Goal: Check status

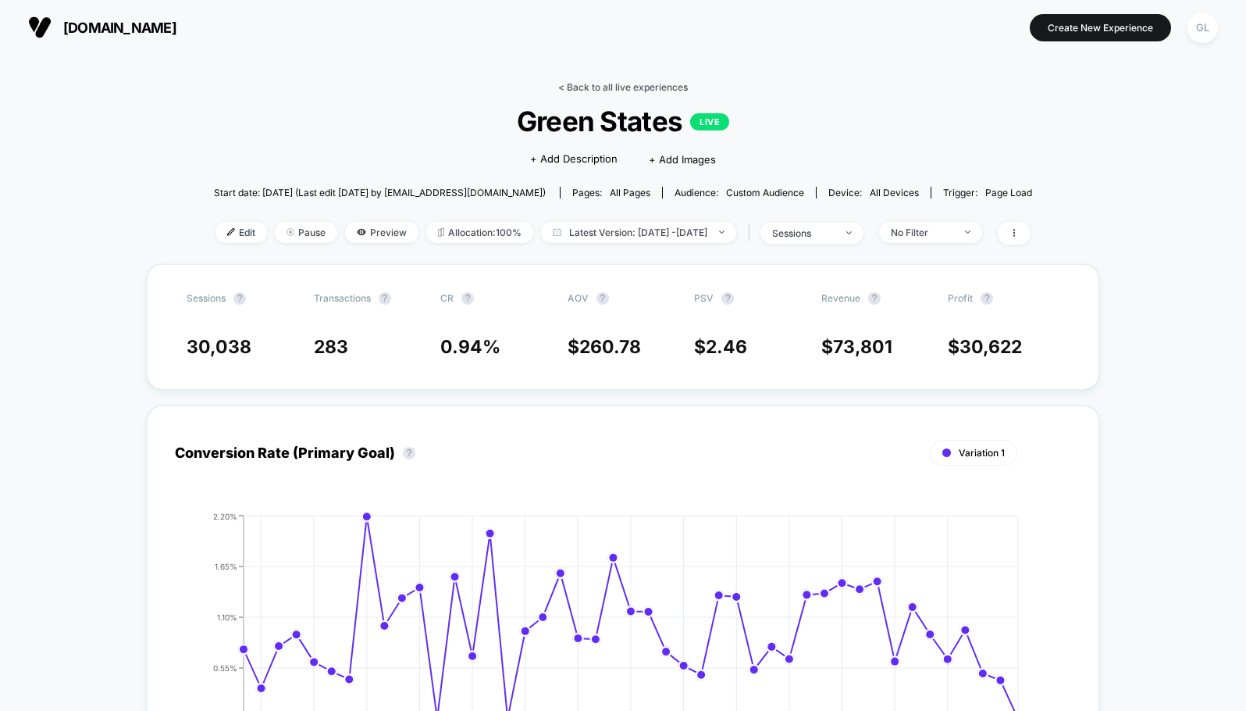
click at [590, 86] on link "< Back to all live experiences" at bounding box center [623, 87] width 130 height 12
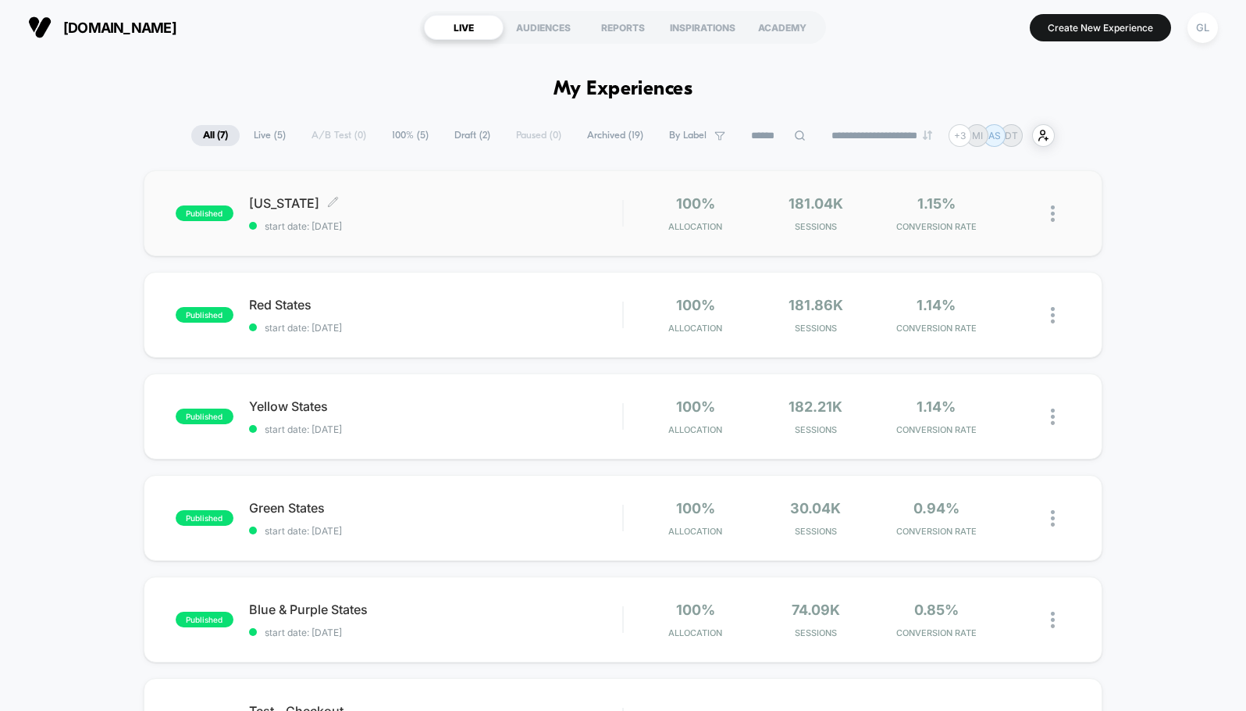
click at [520, 211] on div "[US_STATE] Click to edit experience details Click to edit experience details st…" at bounding box center [436, 213] width 374 height 37
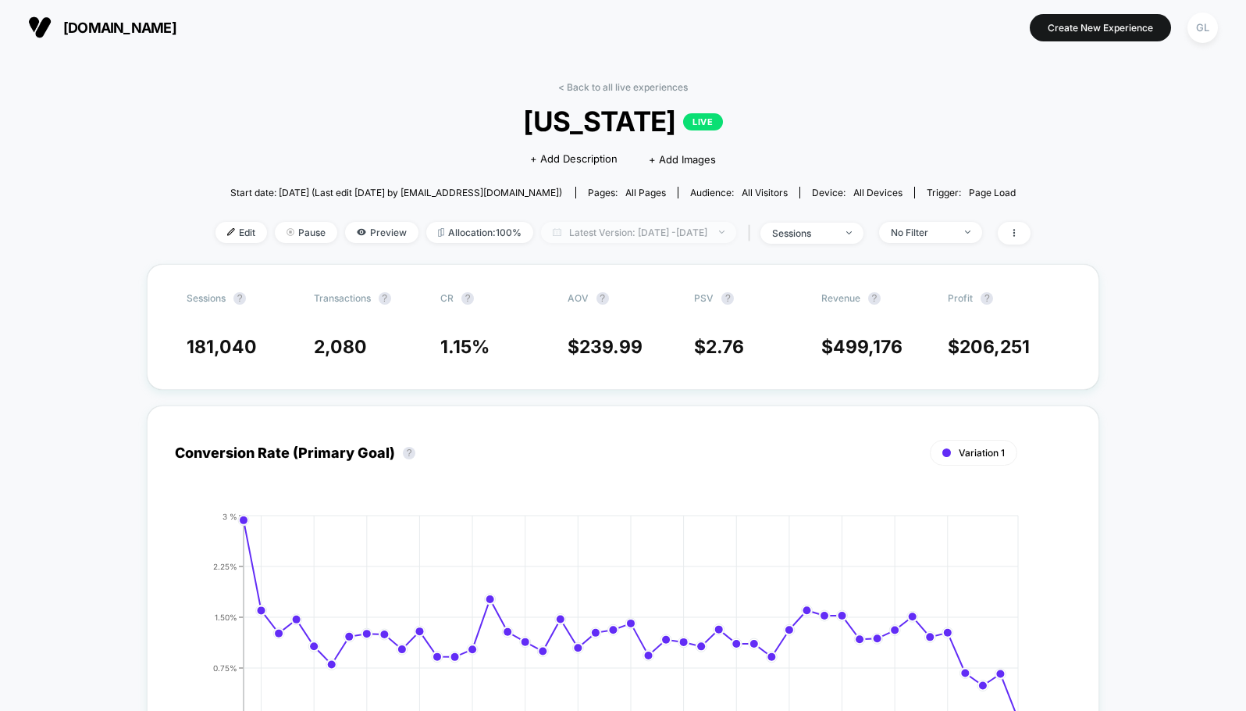
click at [583, 233] on span "Latest Version: [DATE] - [DATE]" at bounding box center [638, 232] width 195 height 21
select select "*"
select select "****"
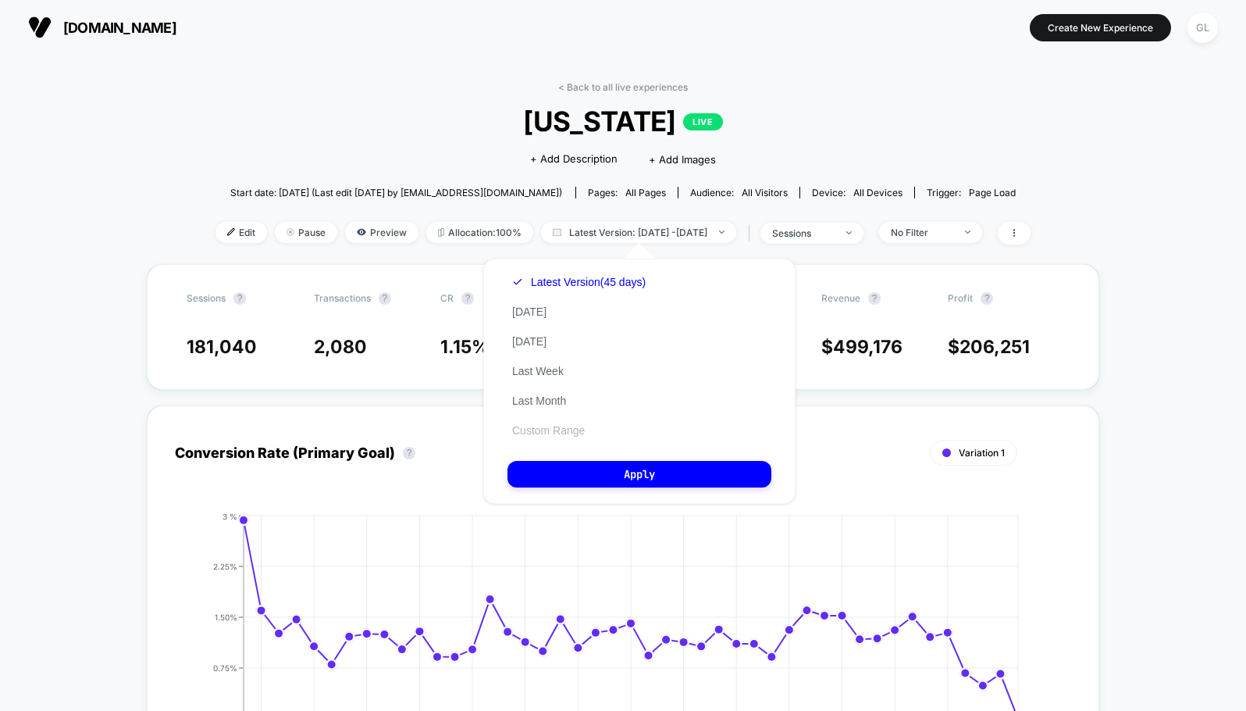
click at [568, 437] on button "Custom Range" at bounding box center [549, 430] width 82 height 14
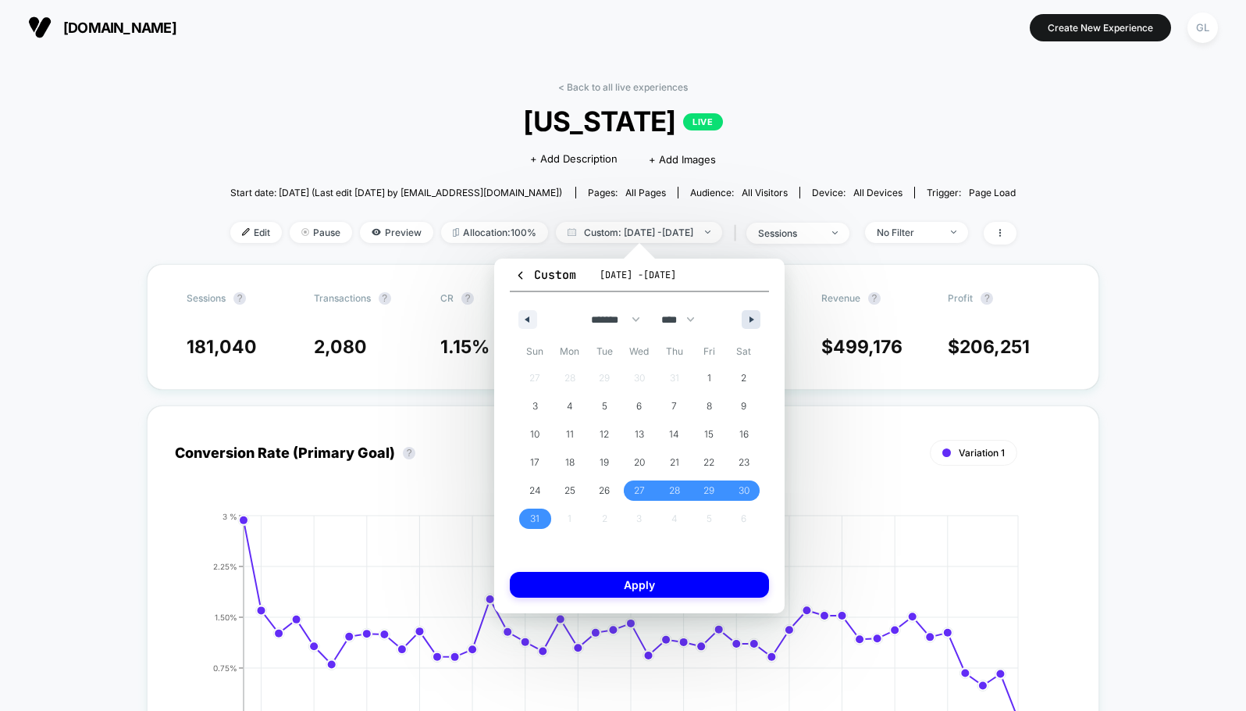
click at [754, 315] on button "button" at bounding box center [751, 319] width 19 height 19
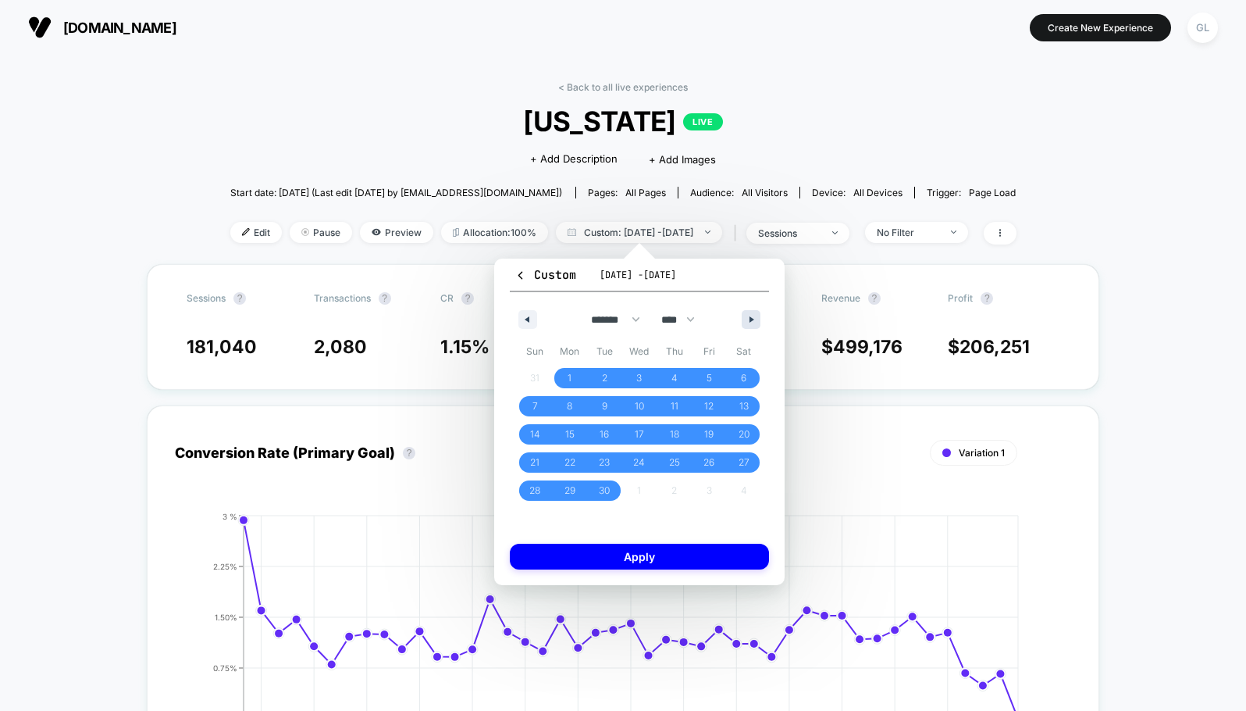
click at [749, 314] on button "button" at bounding box center [751, 319] width 19 height 19
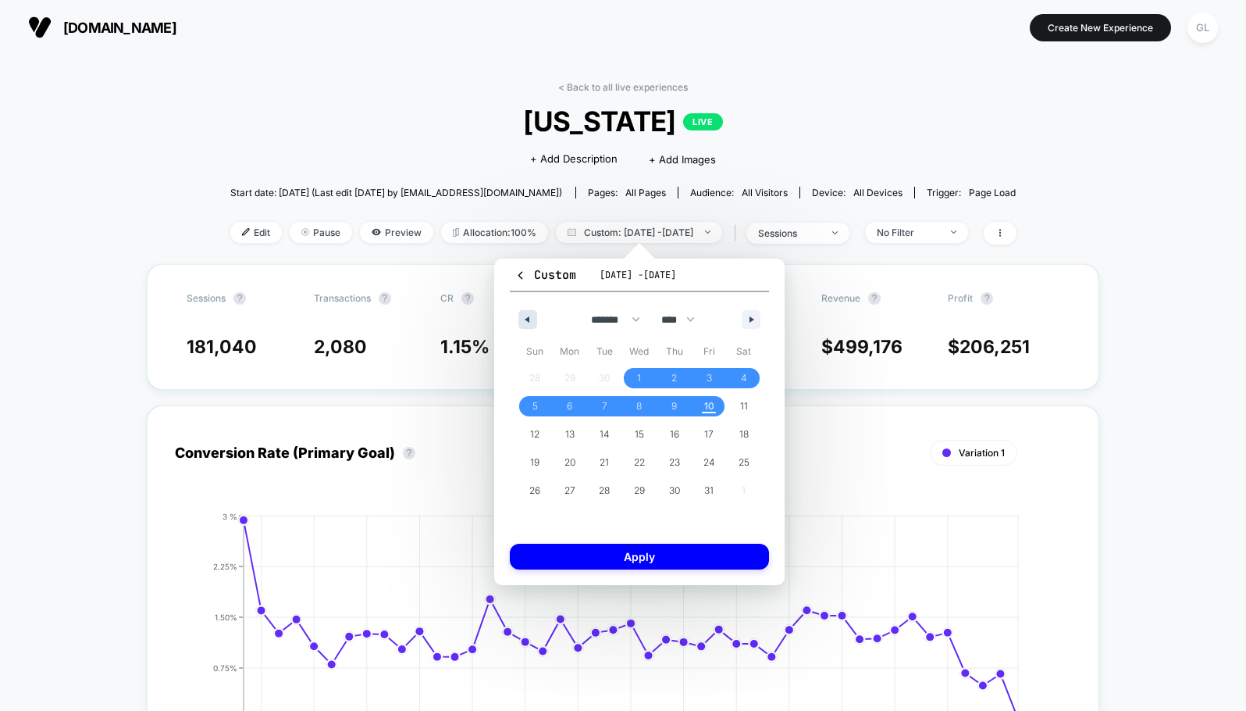
click at [530, 318] on button "button" at bounding box center [528, 319] width 19 height 19
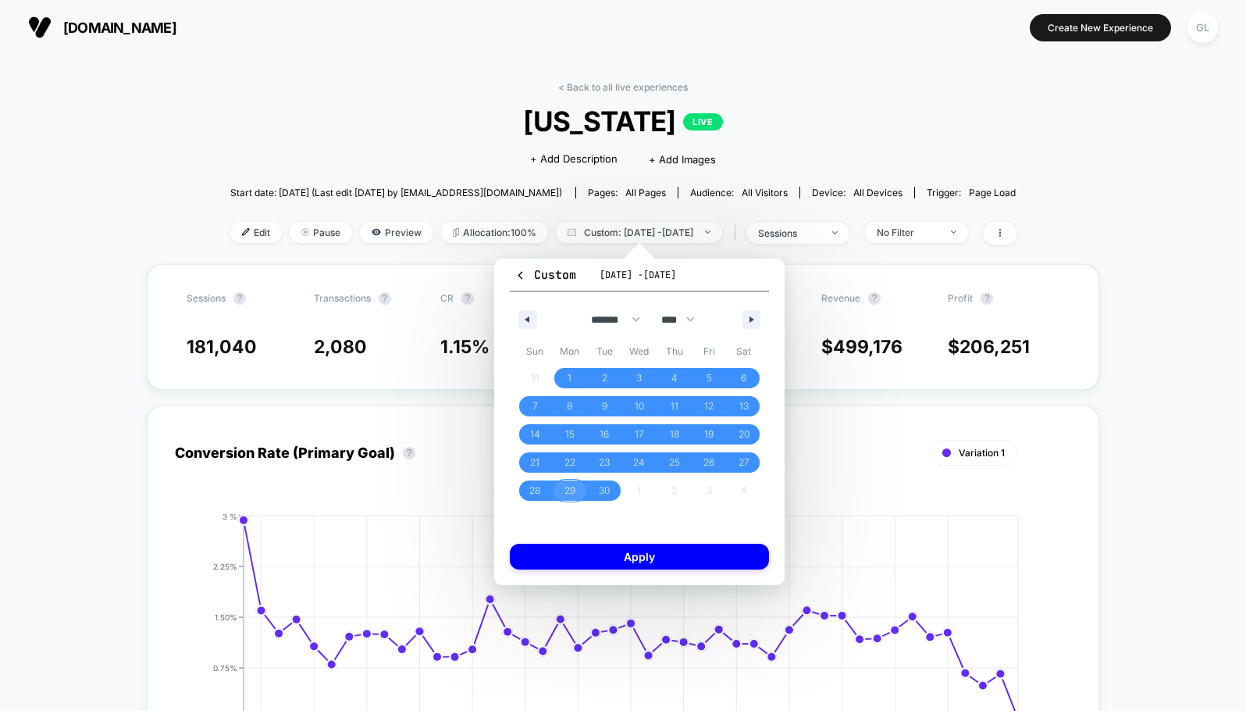
click at [577, 487] on span "29" at bounding box center [570, 490] width 35 height 20
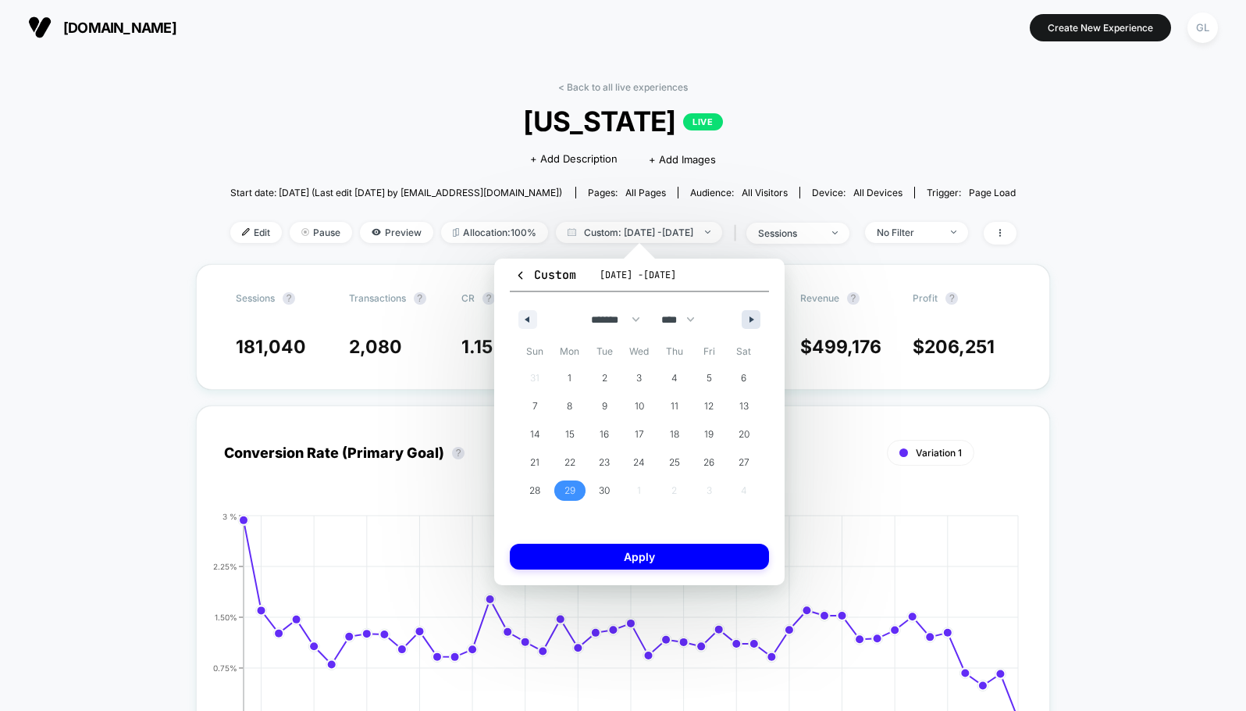
click at [747, 318] on button "button" at bounding box center [751, 319] width 19 height 19
click at [675, 401] on span "9" at bounding box center [674, 406] width 5 height 28
select select "*"
click at [683, 562] on button "Apply" at bounding box center [639, 557] width 259 height 26
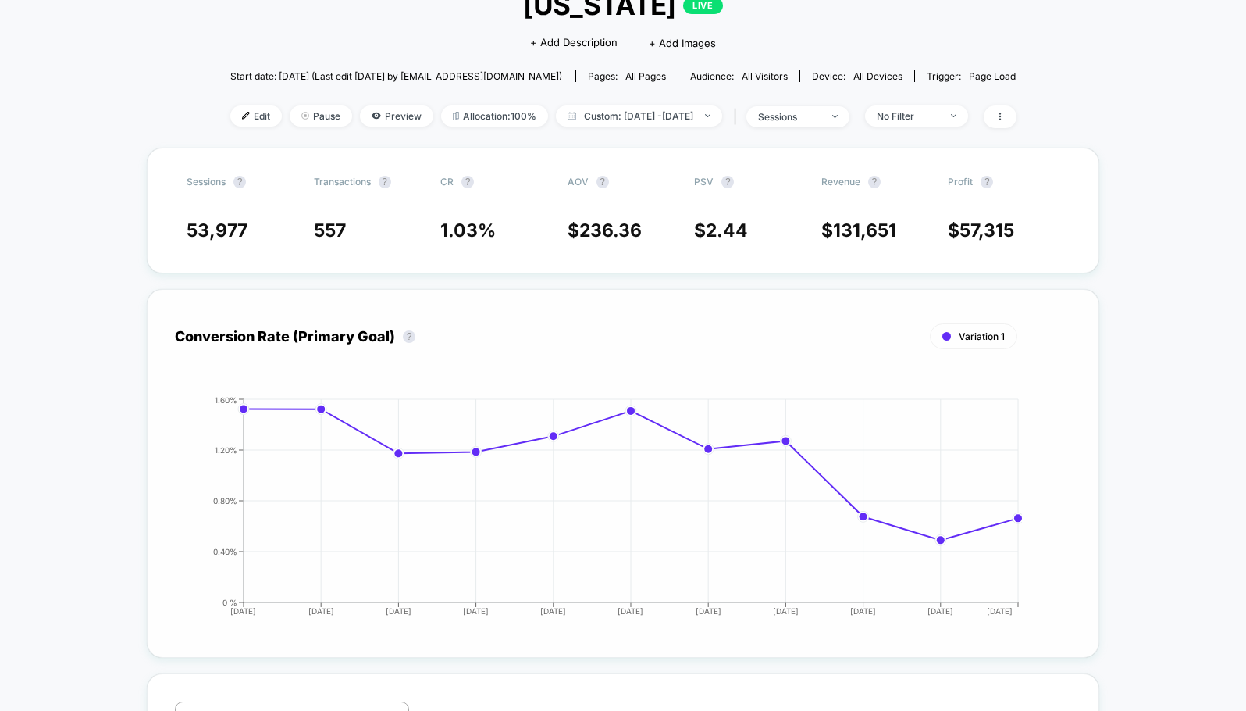
scroll to position [156, 0]
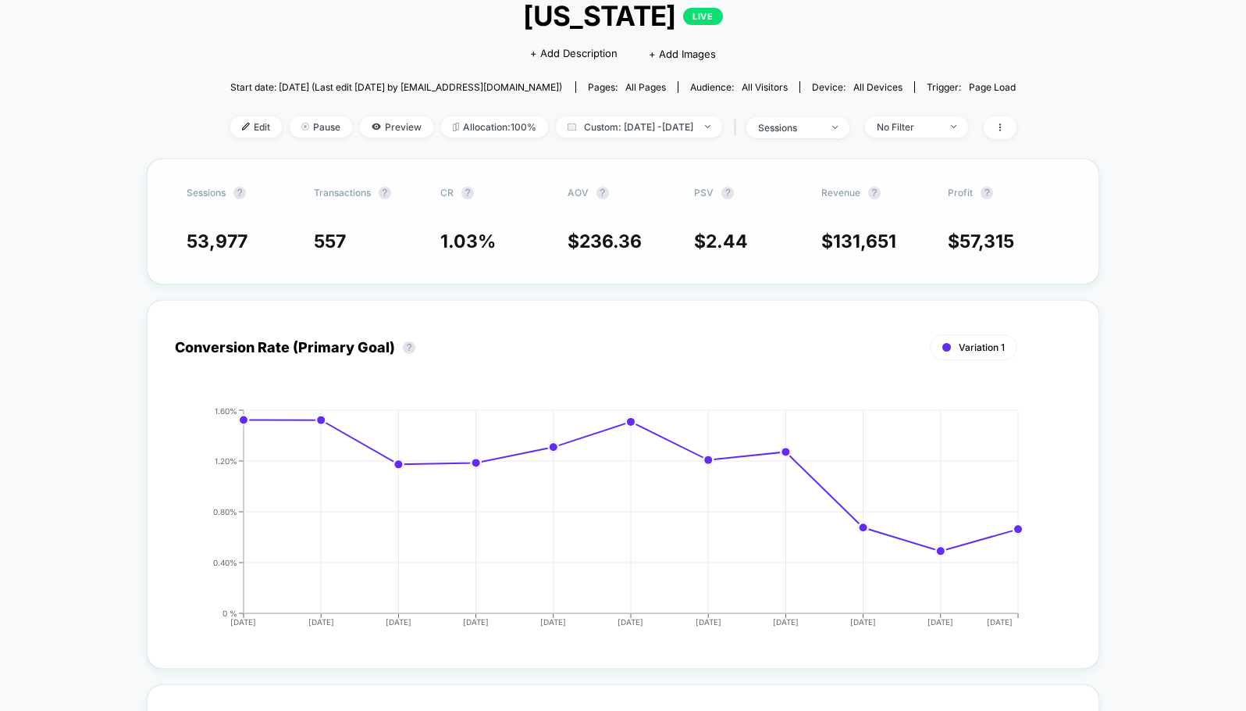
scroll to position [78, 0]
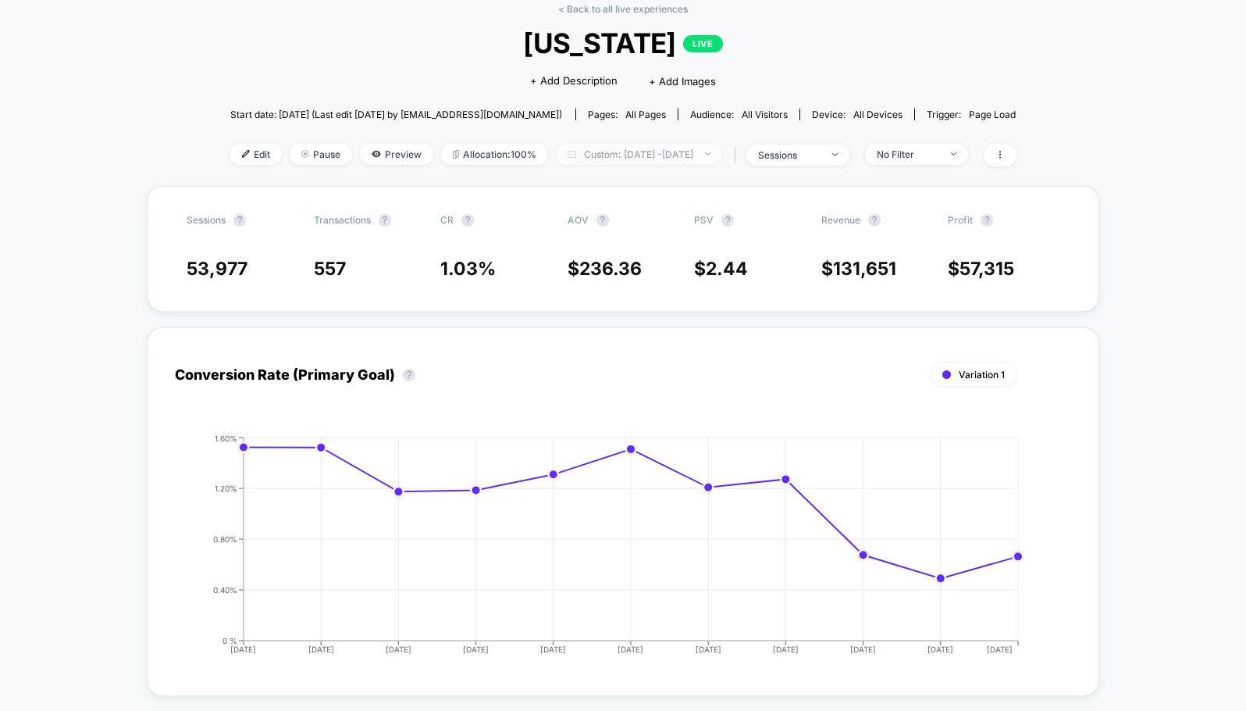
click at [677, 159] on span "Custom: [DATE] - [DATE]" at bounding box center [639, 154] width 166 height 21
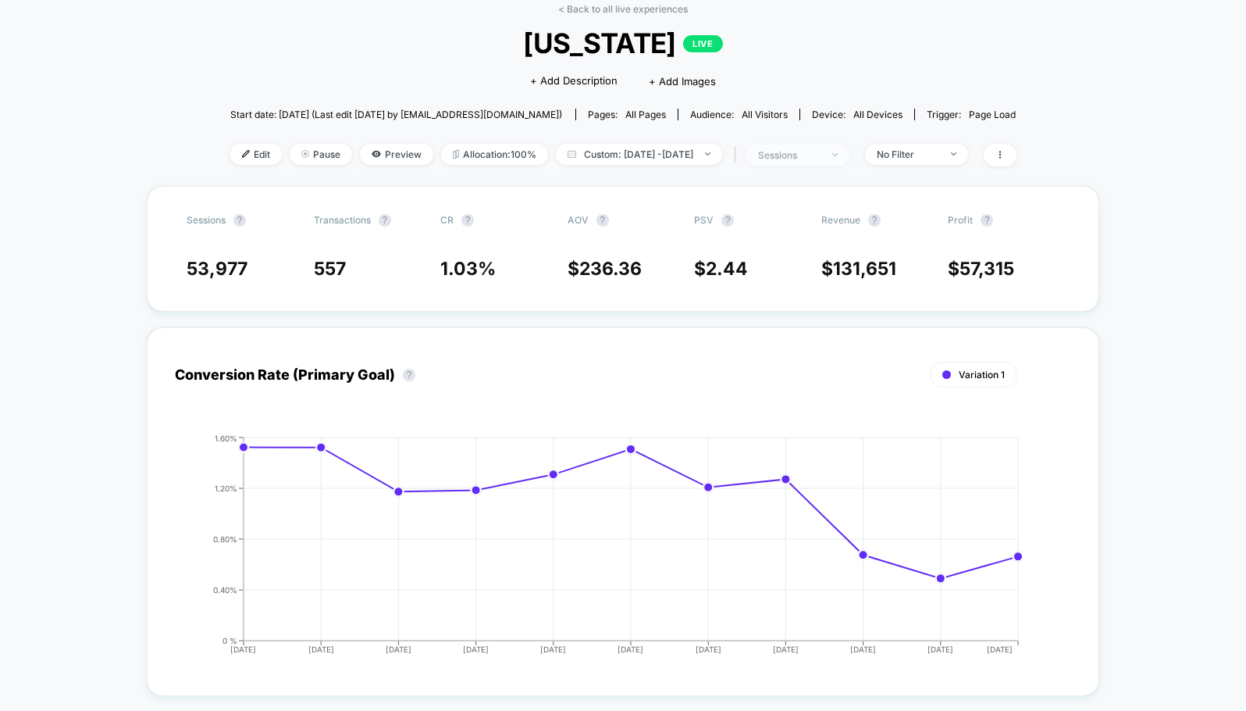
click at [849, 160] on span "sessions" at bounding box center [798, 154] width 103 height 21
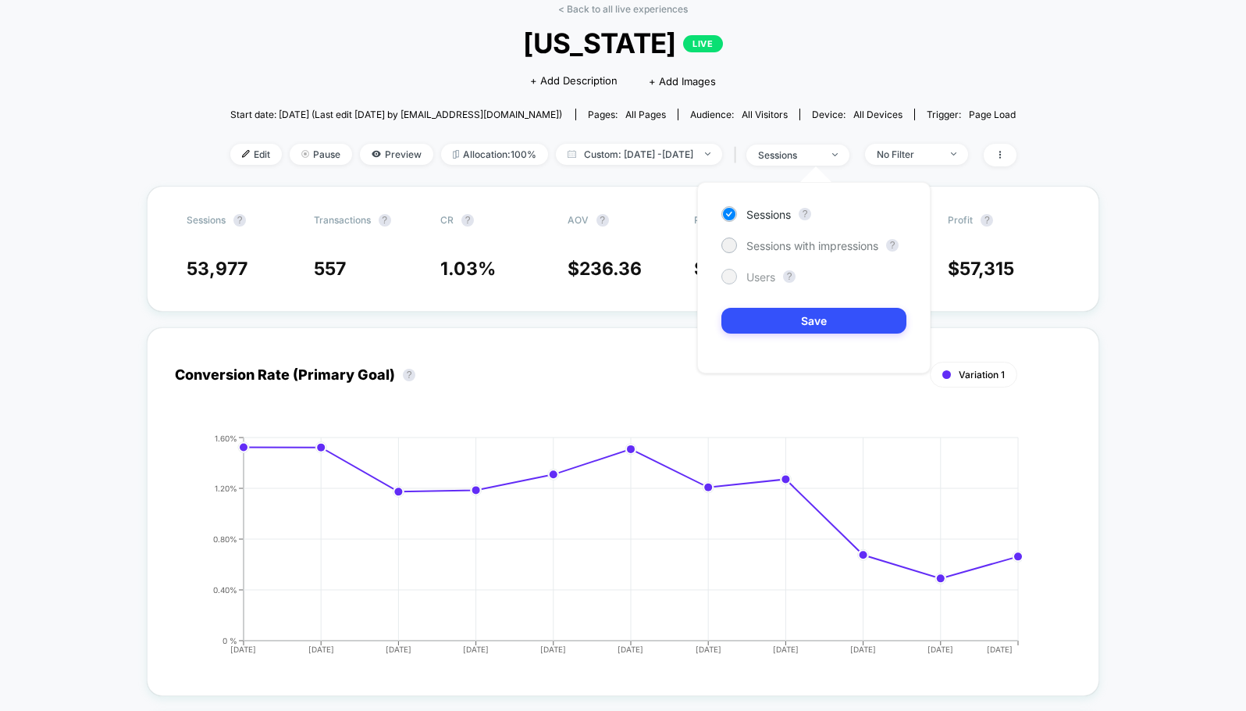
click at [765, 280] on span "Users" at bounding box center [761, 276] width 29 height 13
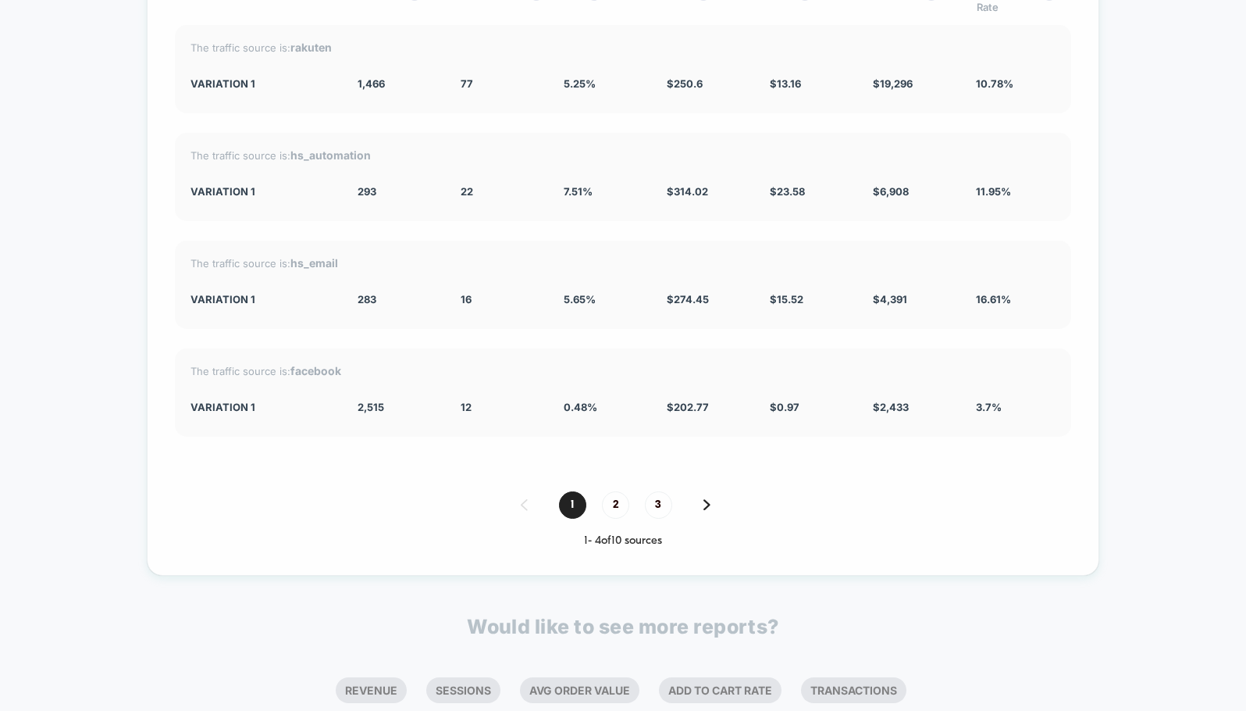
scroll to position [2343, 0]
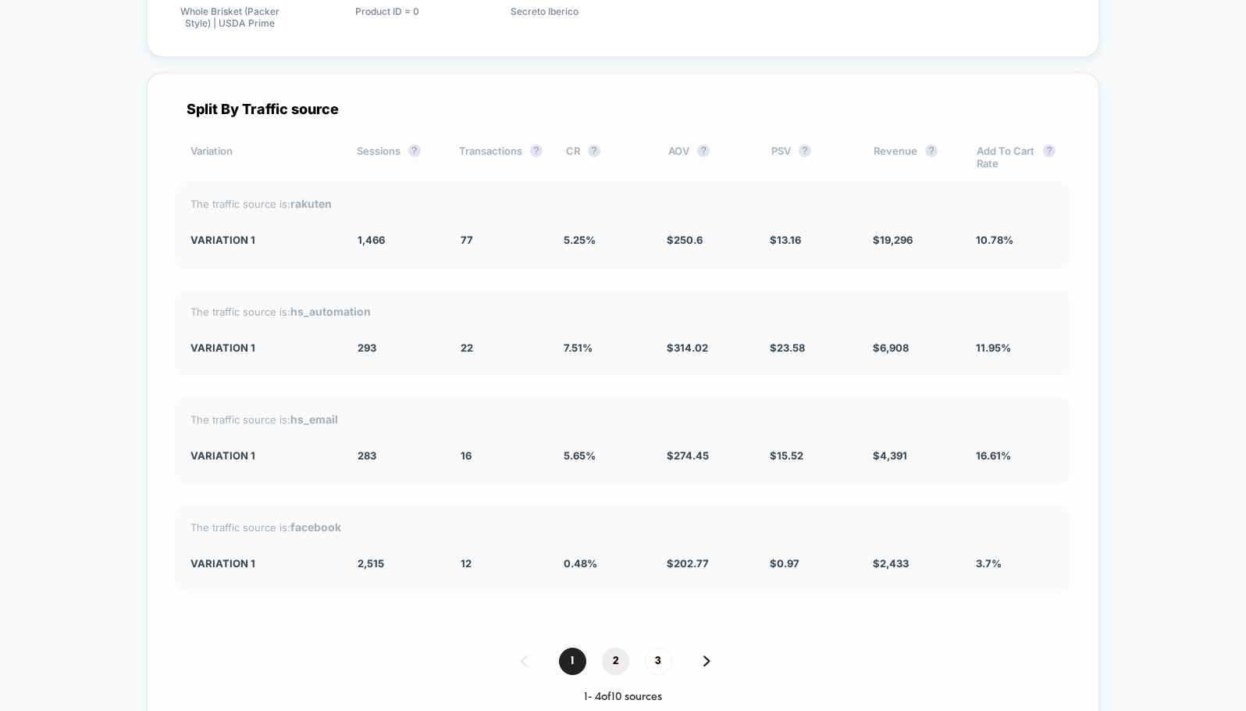
click at [618, 657] on span "2" at bounding box center [615, 660] width 27 height 27
click at [659, 656] on span "3" at bounding box center [658, 660] width 27 height 27
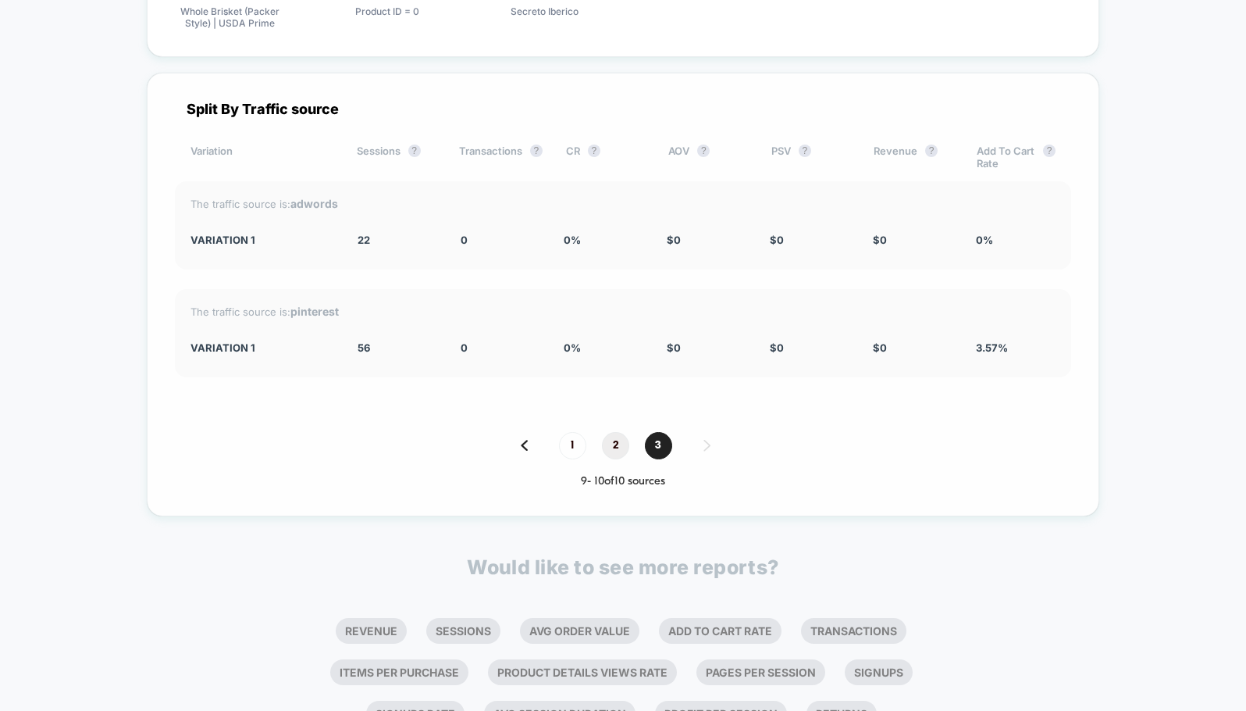
click at [609, 451] on span "2" at bounding box center [615, 445] width 27 height 27
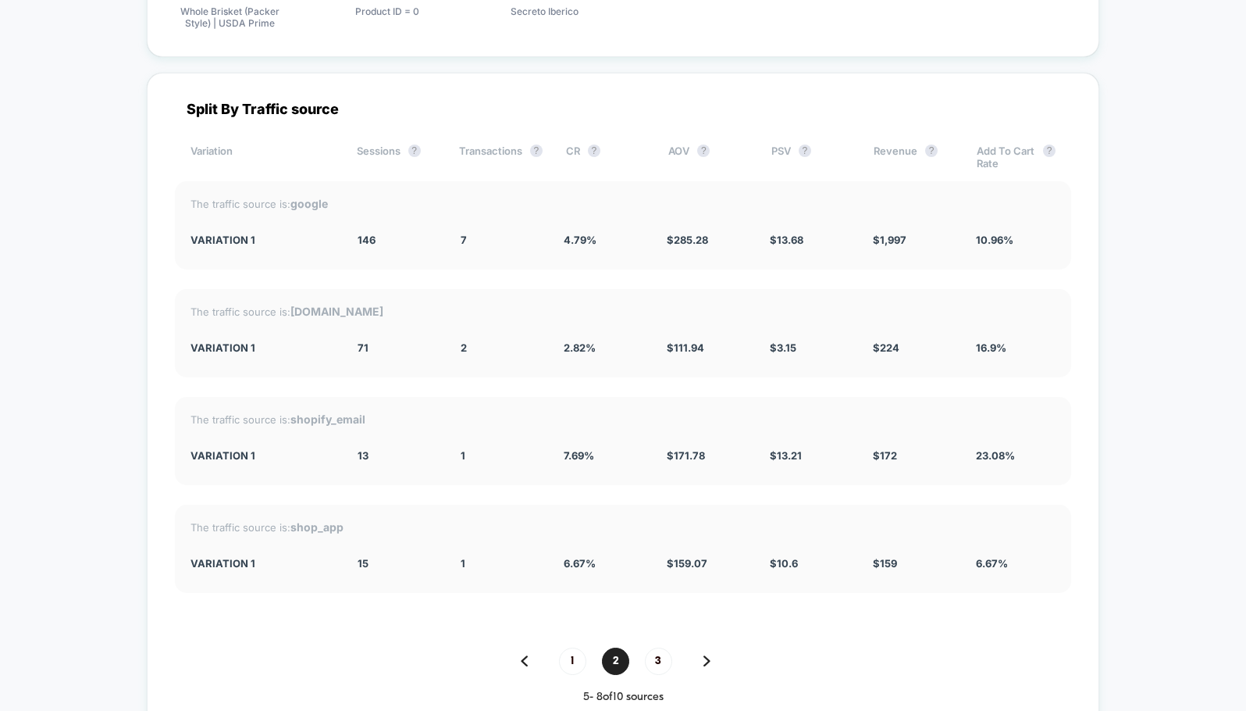
drag, startPoint x: 576, startPoint y: 276, endPoint x: 536, endPoint y: 261, distance: 42.1
